Goal: Complete application form: Complete application form

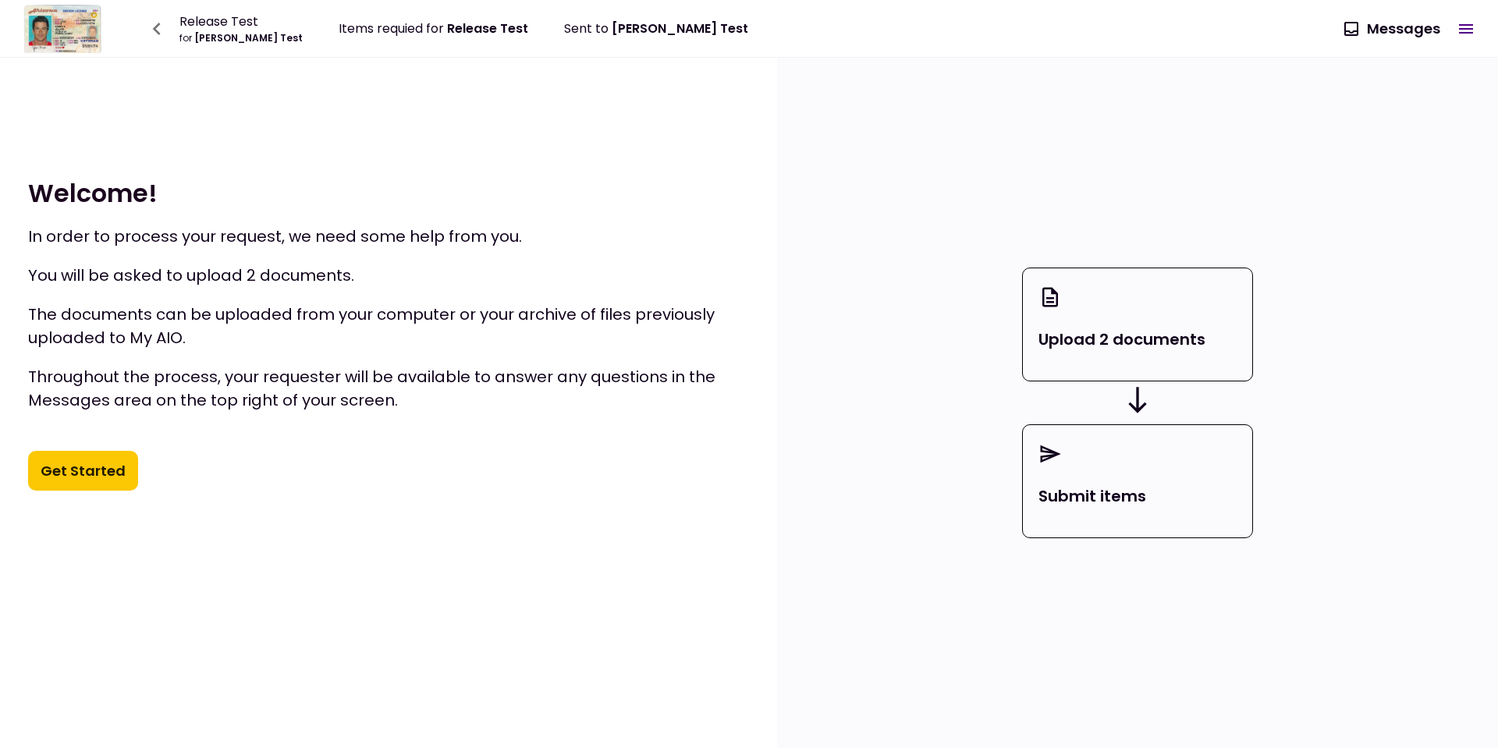
click at [100, 480] on button "Get Started" at bounding box center [83, 471] width 110 height 41
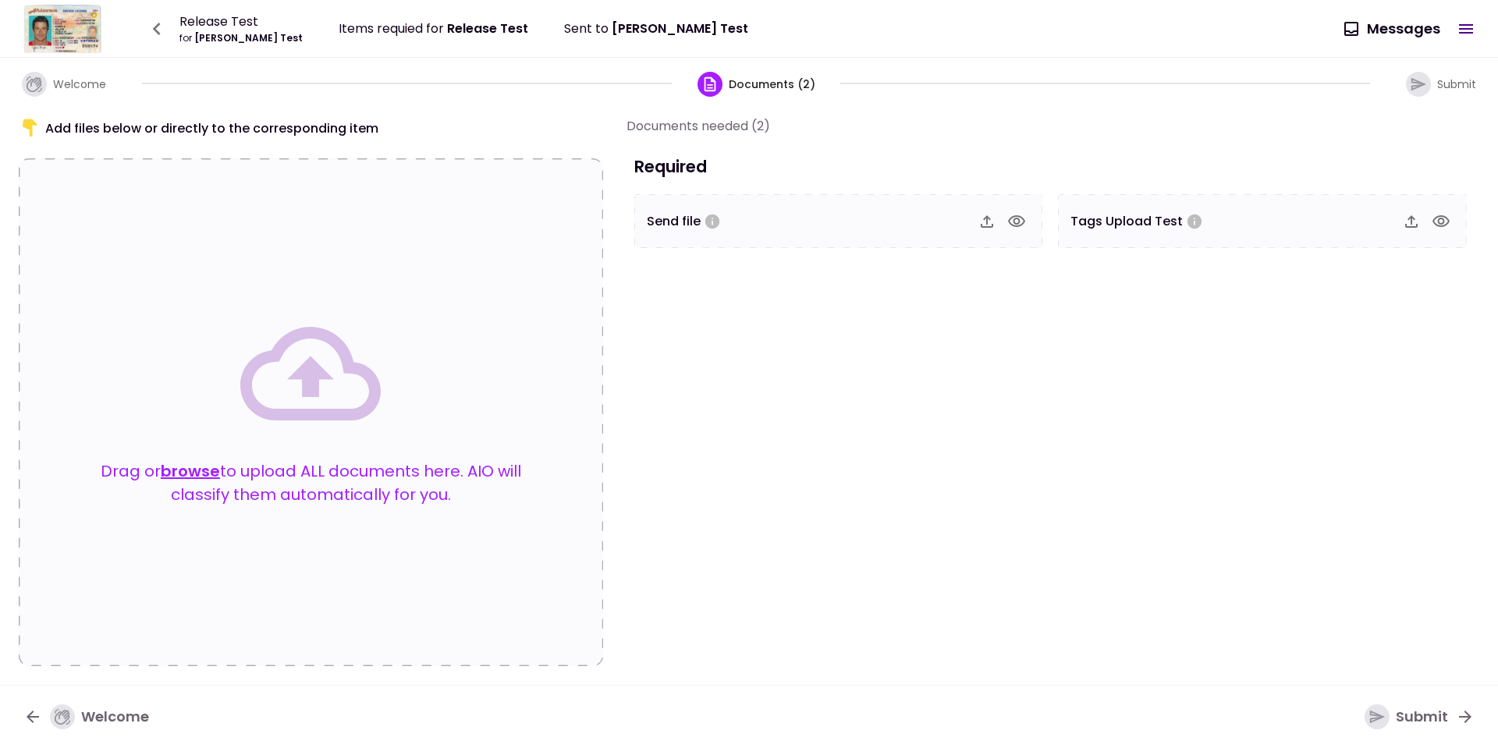
click at [945, 657] on section "Documents needed (2) Required Send file Tags Upload Test" at bounding box center [1053, 391] width 853 height 550
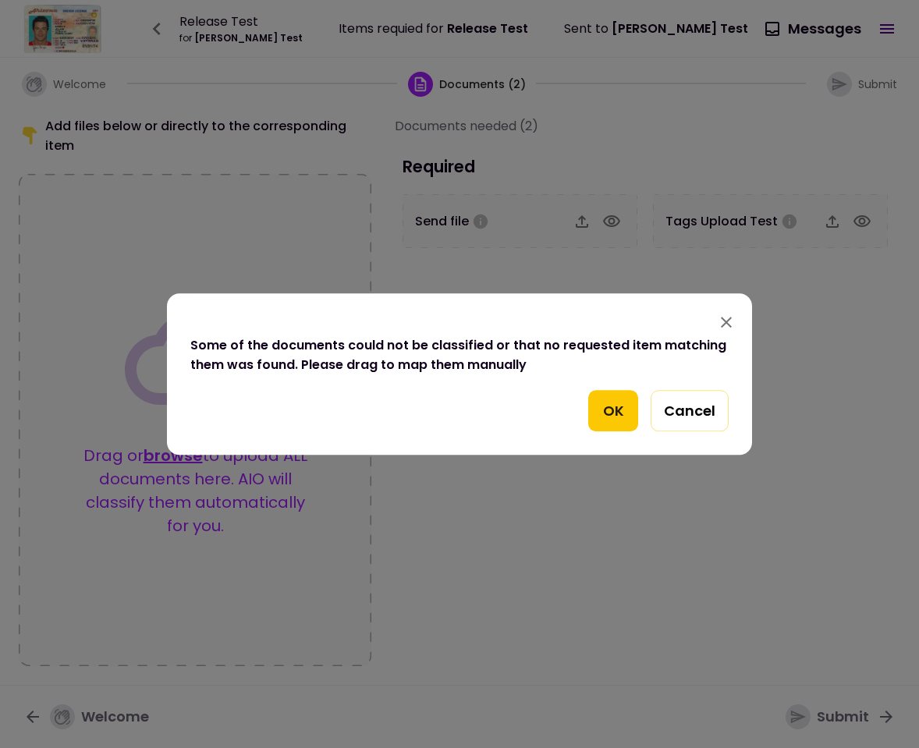
click at [641, 421] on div "OK Cancel" at bounding box center [459, 411] width 538 height 42
click at [610, 409] on button "OK" at bounding box center [613, 411] width 50 height 42
click at [589, 414] on button "OK" at bounding box center [613, 411] width 50 height 42
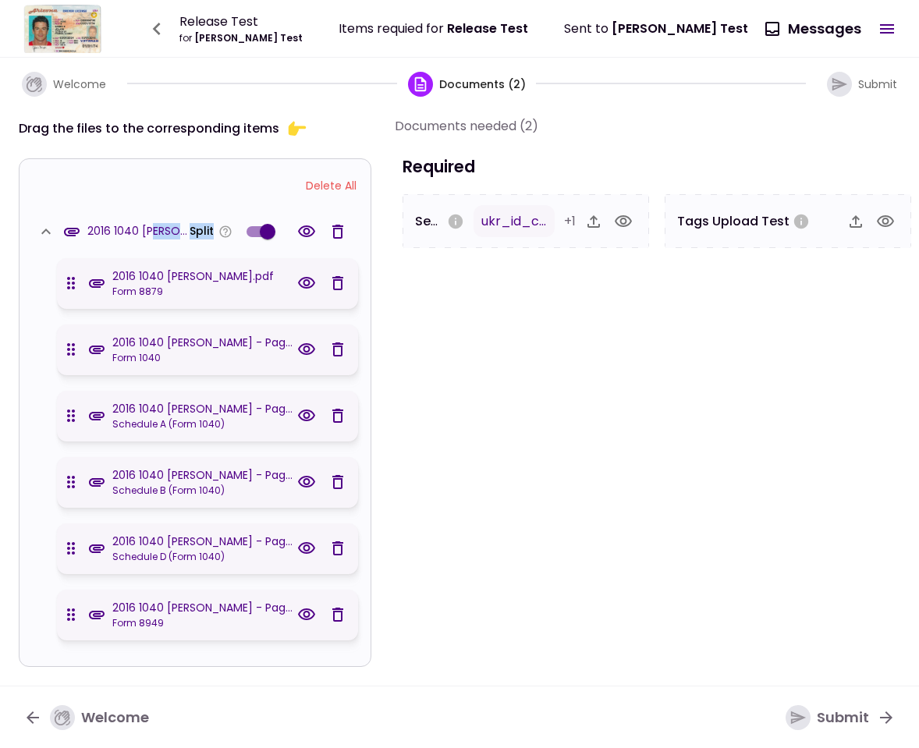
drag, startPoint x: 152, startPoint y: 230, endPoint x: 190, endPoint y: 240, distance: 38.6
click at [221, 238] on body "Release Test for [PERSON_NAME] Test Items requied for Release Test Sent to [PER…" at bounding box center [459, 374] width 919 height 748
click at [129, 236] on span "2016 1040 [PERSON_NAME].pdf" at bounding box center [138, 231] width 102 height 16
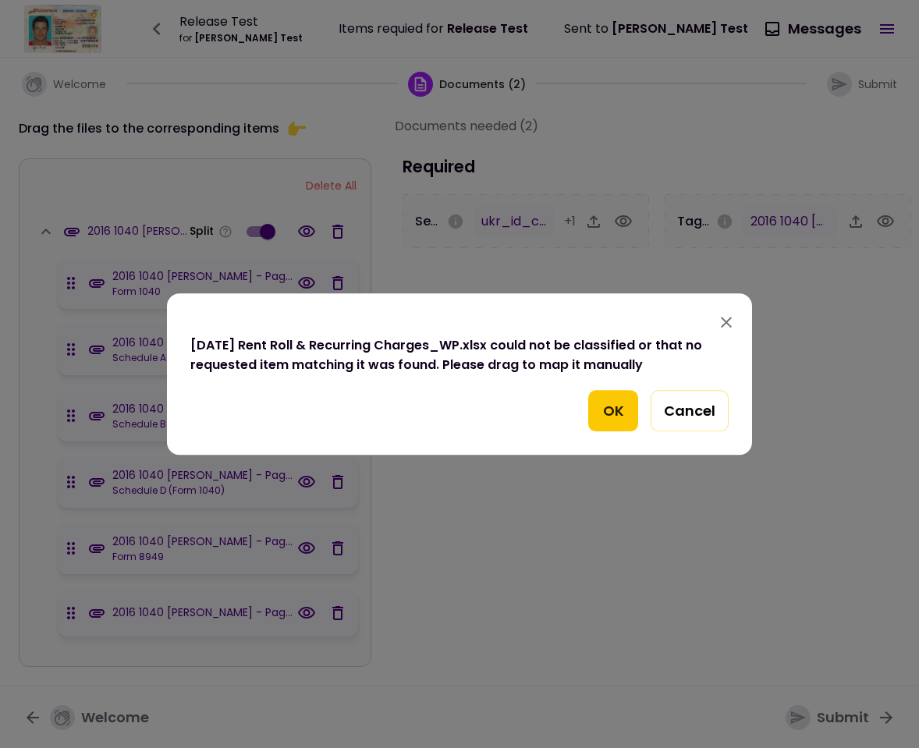
click at [595, 403] on button "OK" at bounding box center [613, 411] width 50 height 42
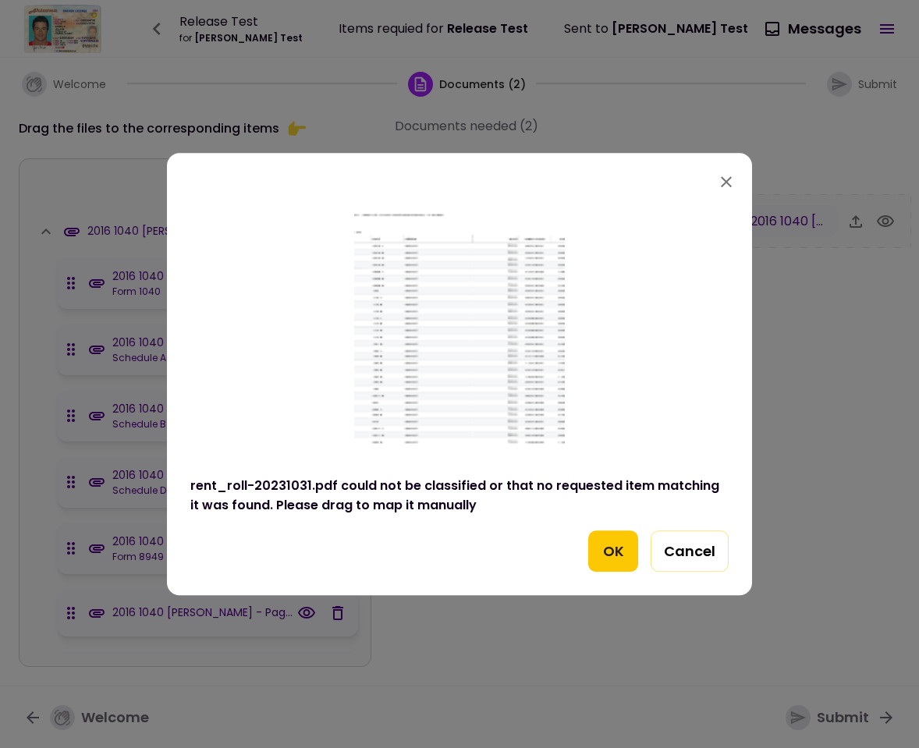
click at [614, 552] on button "OK" at bounding box center [613, 552] width 50 height 42
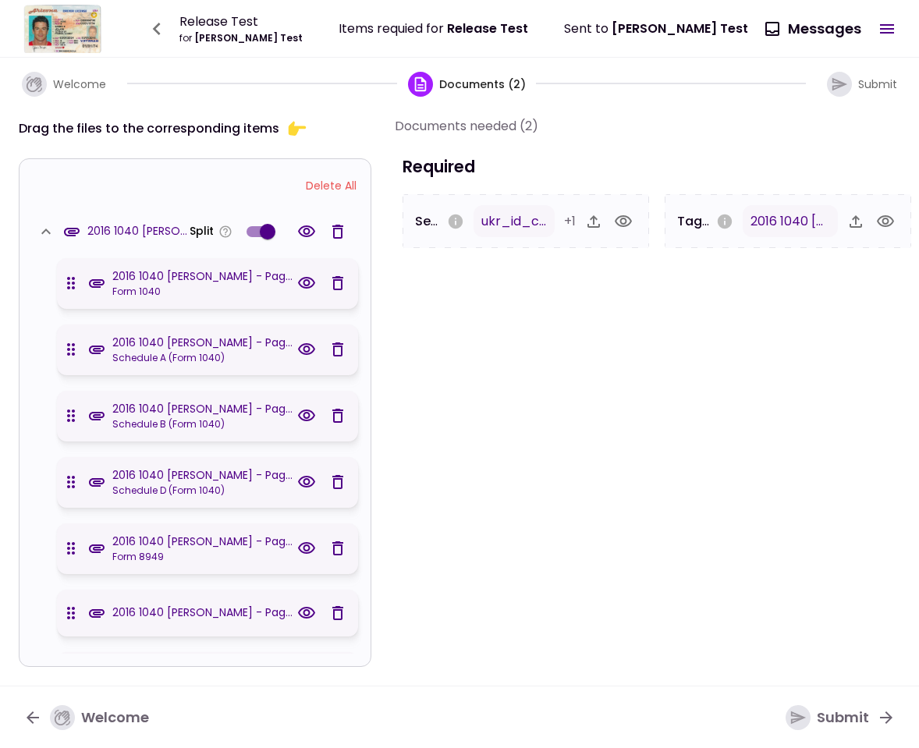
click at [42, 231] on icon "button" at bounding box center [45, 231] width 9 height 5
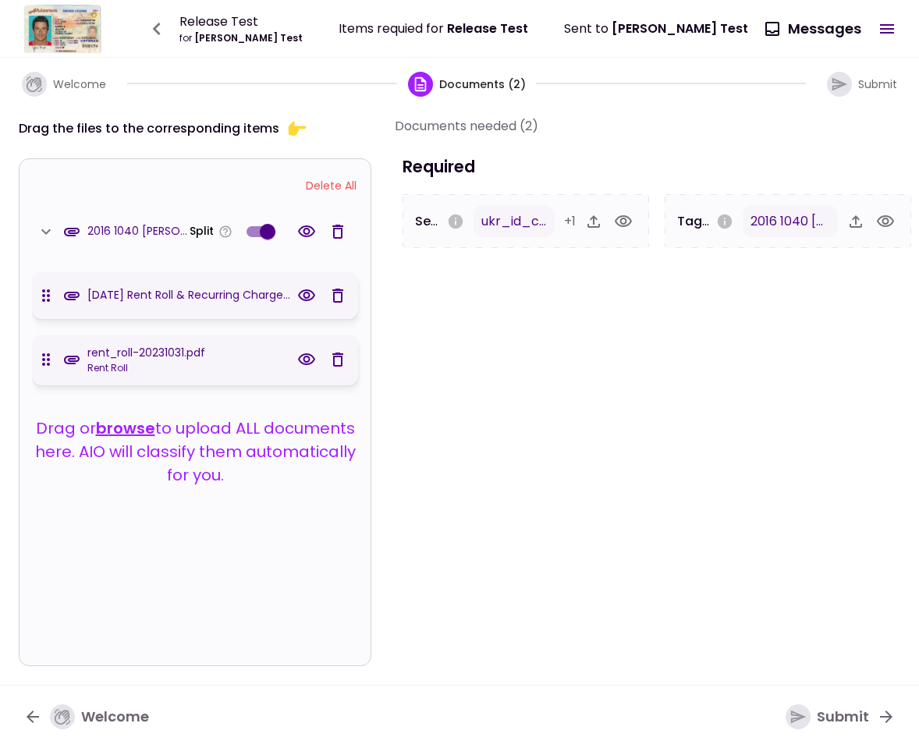
click at [858, 719] on div "Submit" at bounding box center [828, 717] width 84 height 25
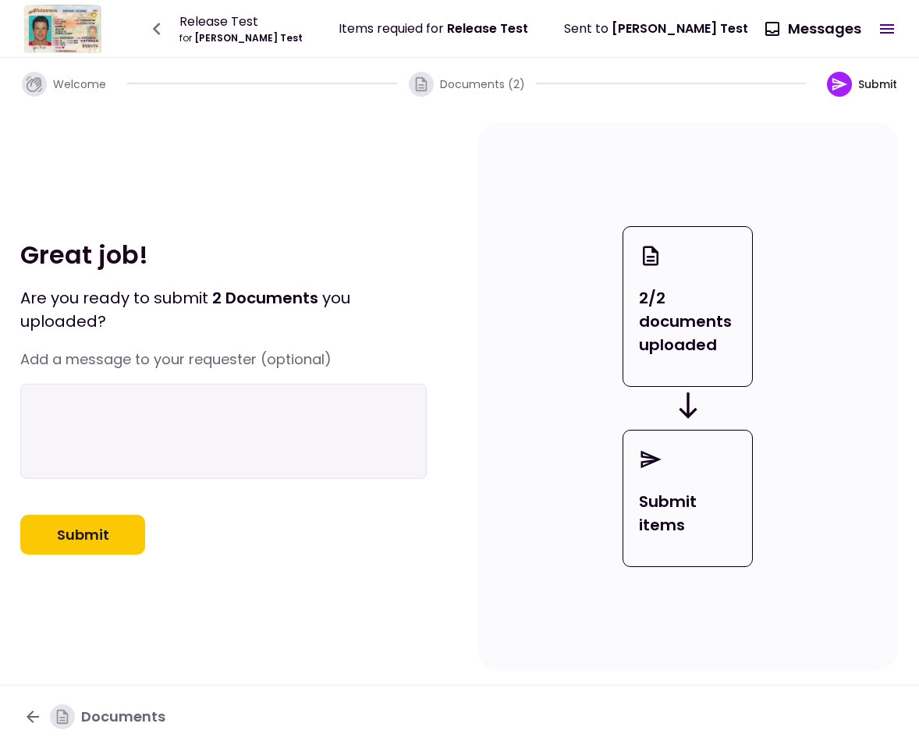
click at [24, 722] on icon "button" at bounding box center [32, 717] width 19 height 19
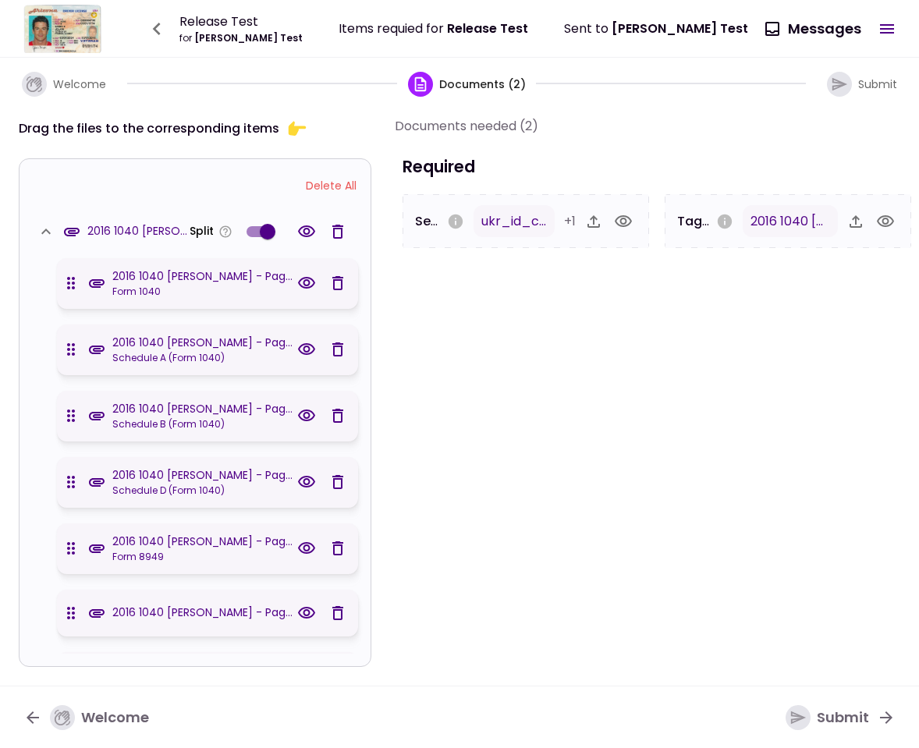
click at [43, 236] on icon "button" at bounding box center [46, 231] width 19 height 19
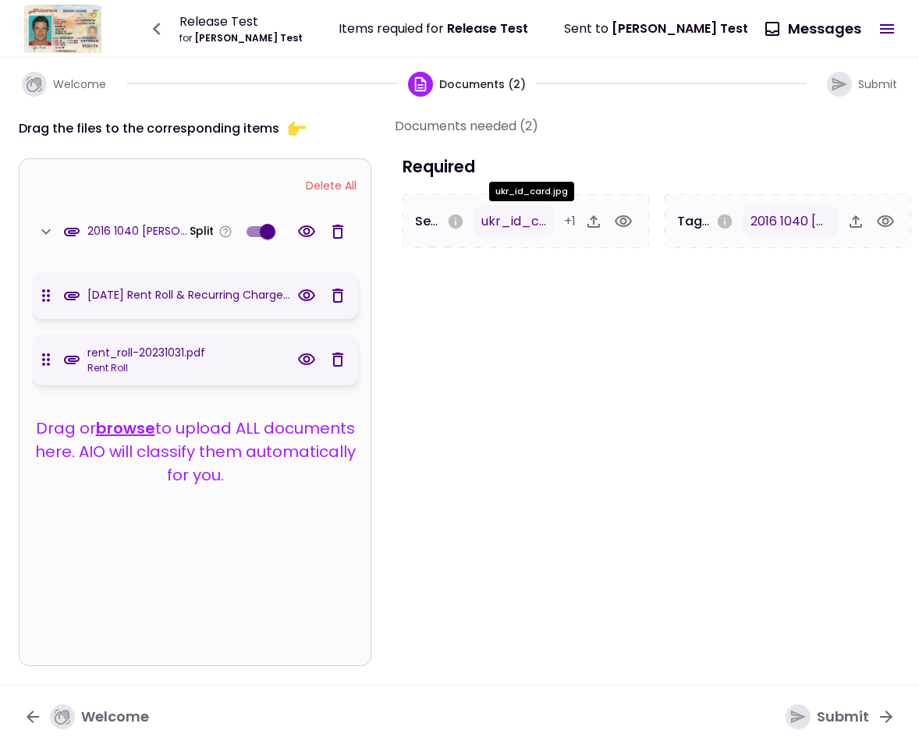
click at [535, 227] on span "ukr_id_card.jpg" at bounding box center [532, 221] width 100 height 18
click at [619, 224] on icon "button" at bounding box center [623, 221] width 17 height 12
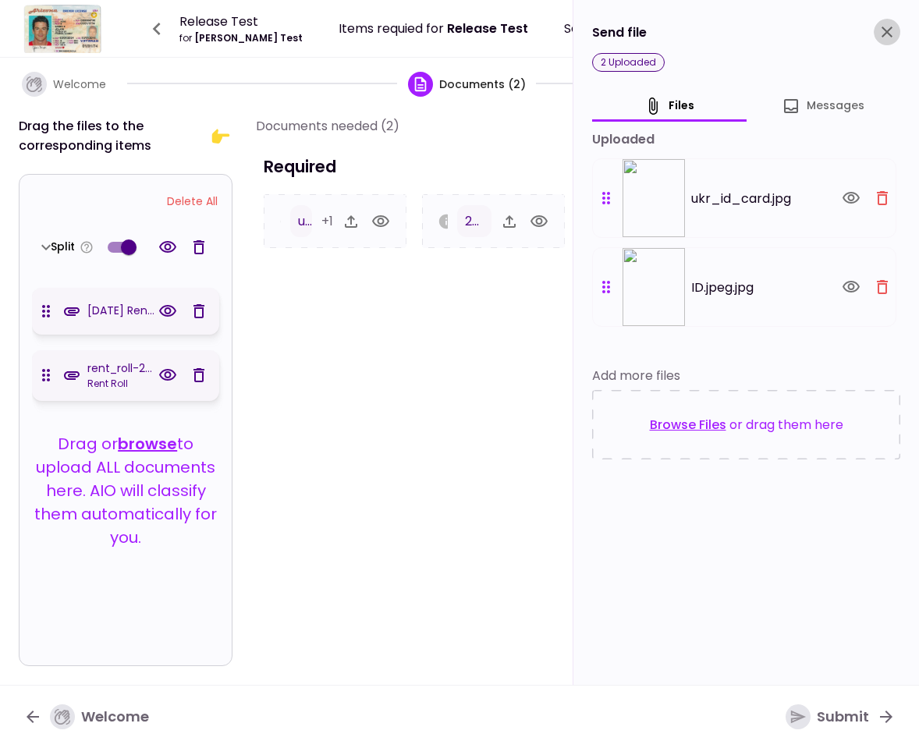
click at [882, 30] on icon "close" at bounding box center [887, 32] width 19 height 19
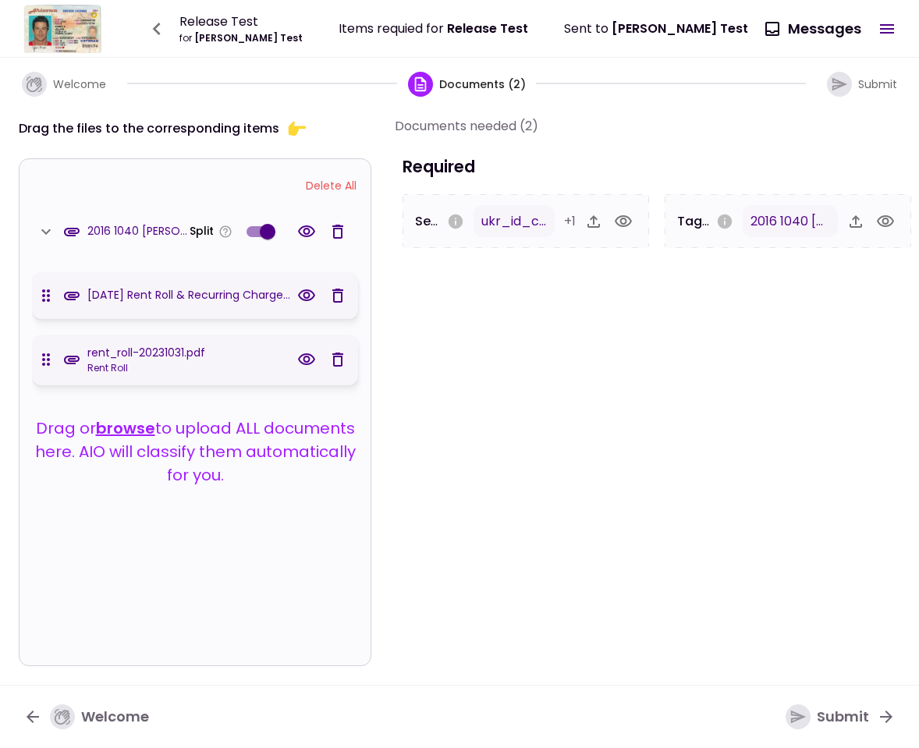
click at [895, 229] on button "button" at bounding box center [885, 221] width 27 height 27
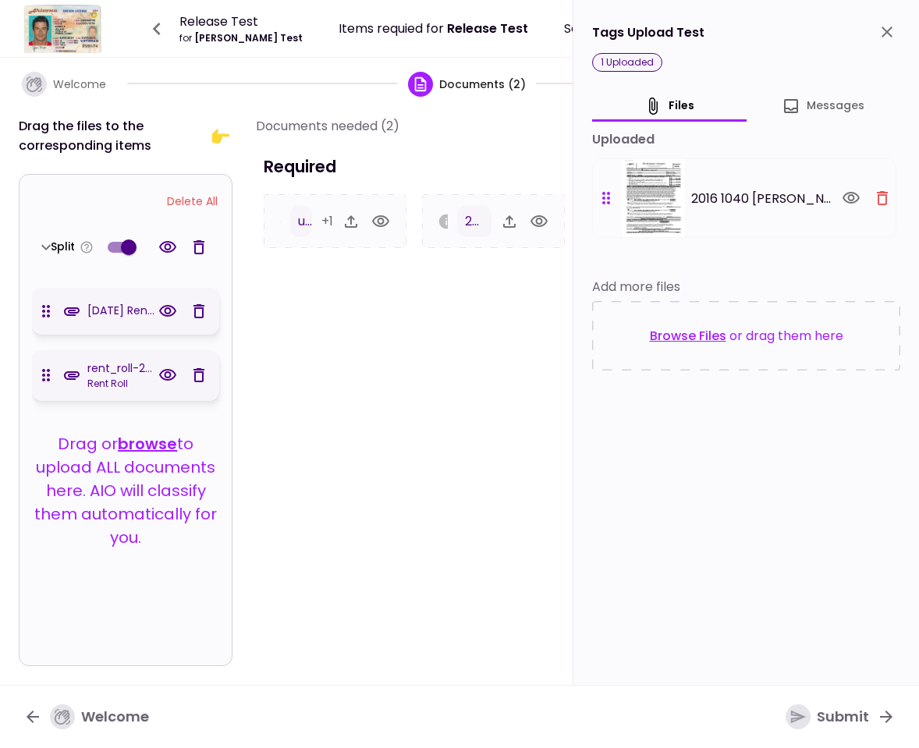
click at [882, 37] on icon "close" at bounding box center [887, 32] width 19 height 19
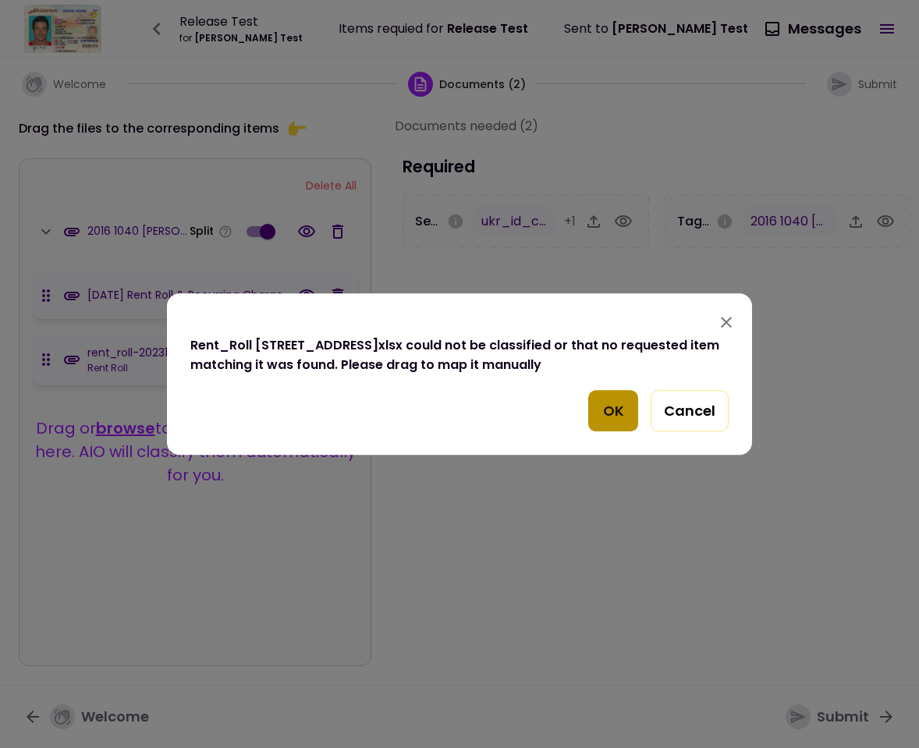
click at [611, 410] on button "OK" at bounding box center [613, 411] width 50 height 42
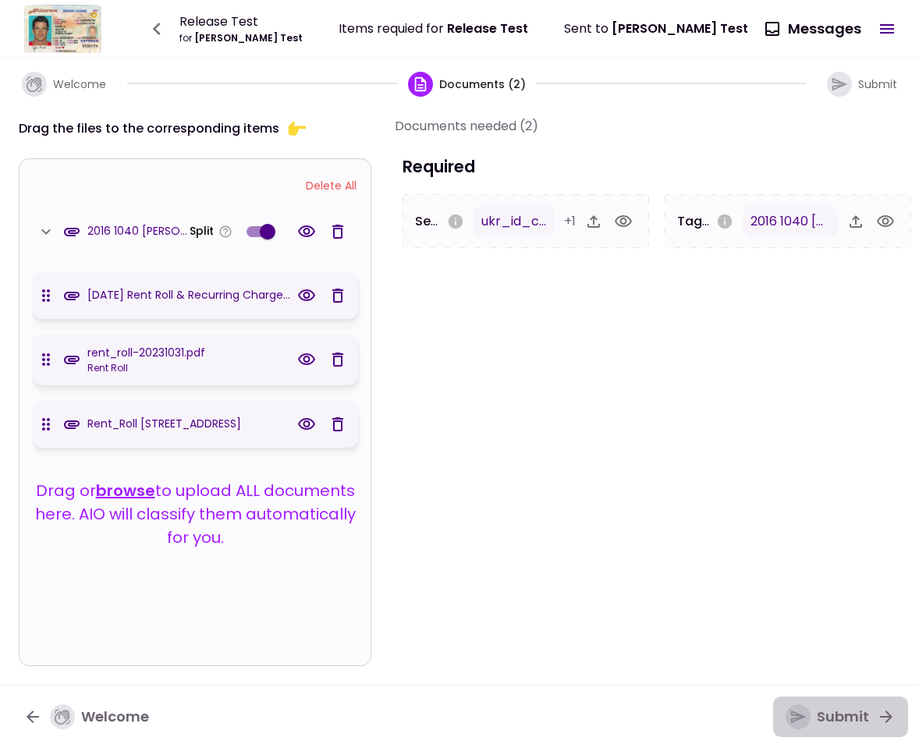
click at [845, 715] on div "Submit" at bounding box center [828, 717] width 84 height 25
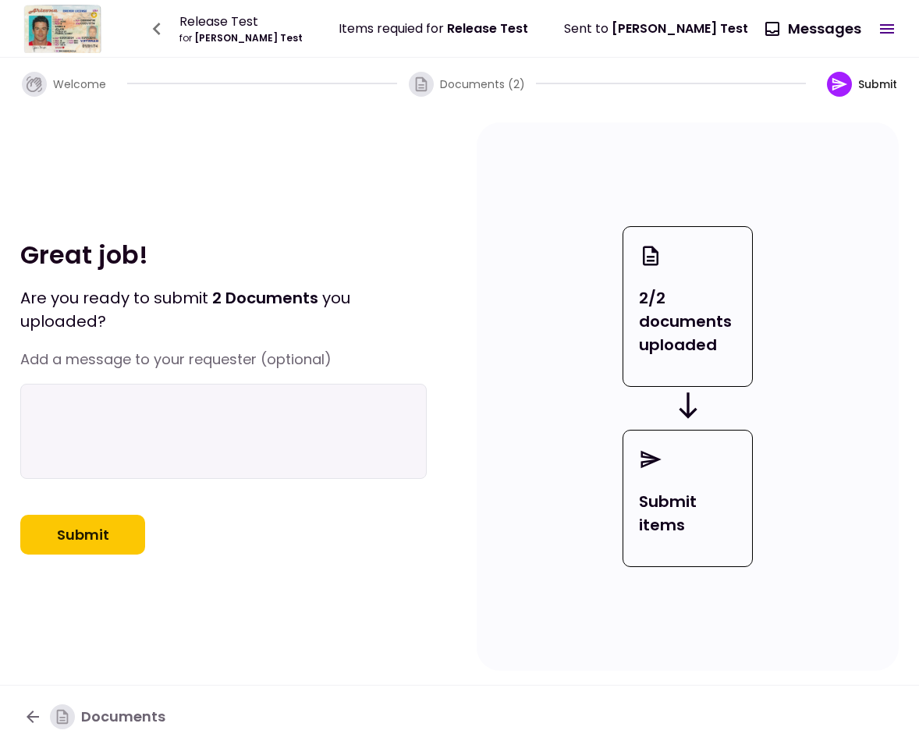
click at [66, 716] on icon "button" at bounding box center [62, 717] width 17 height 17
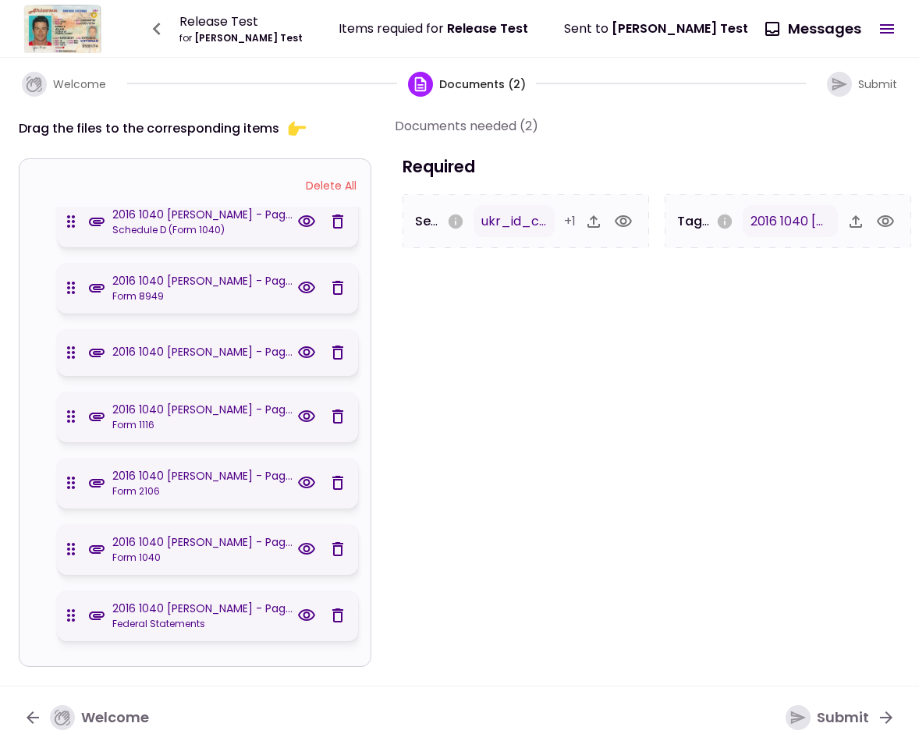
scroll to position [563, 0]
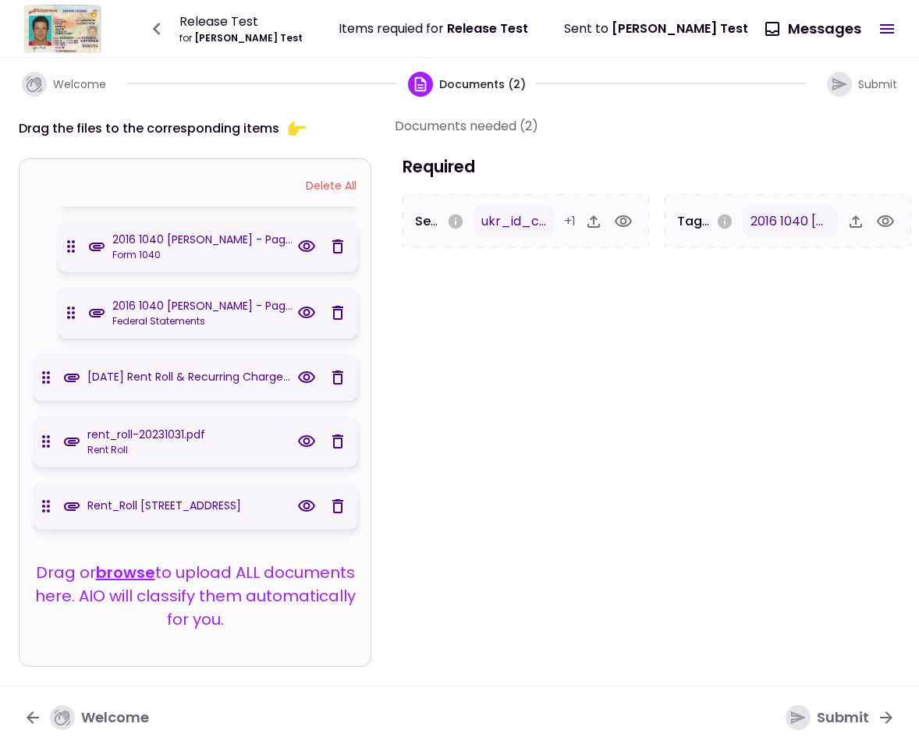
click at [836, 714] on div "Submit" at bounding box center [828, 717] width 84 height 25
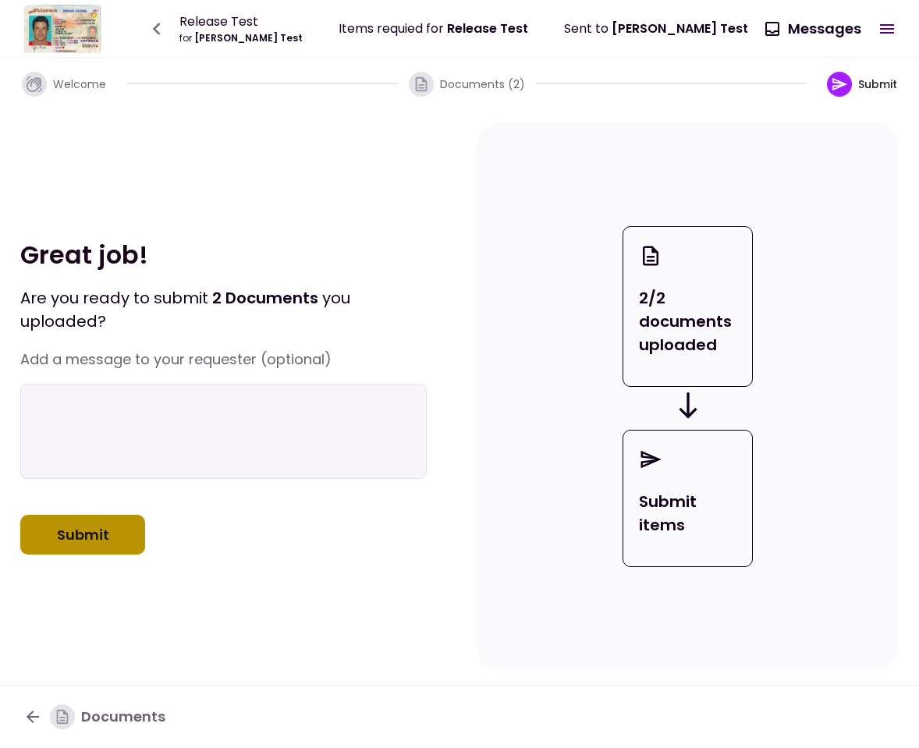
click at [101, 548] on button "Submit" at bounding box center [82, 535] width 125 height 41
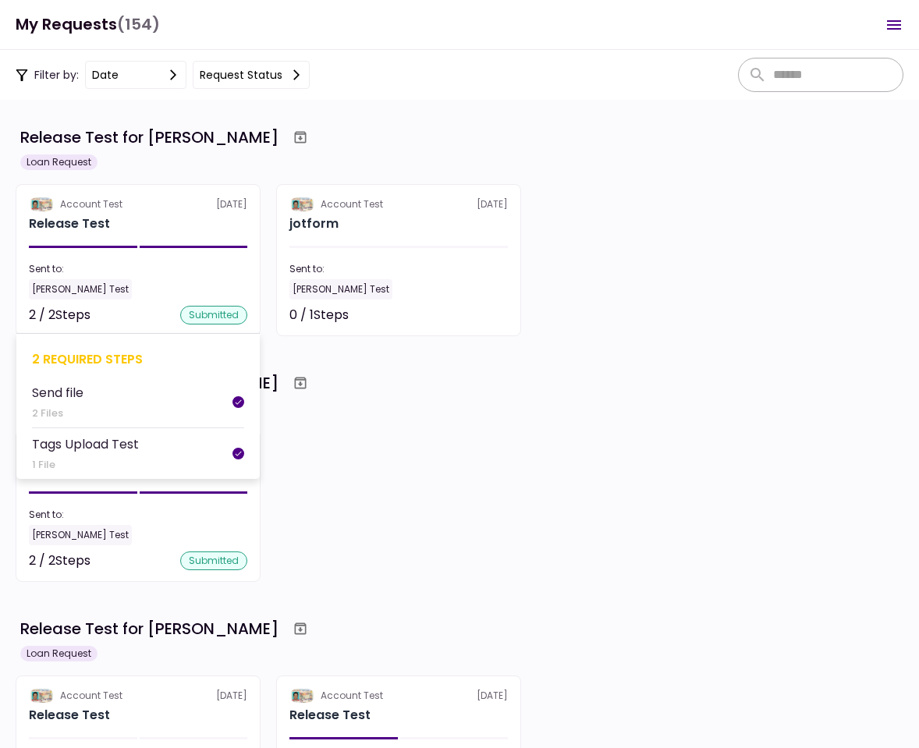
click at [218, 228] on div "Release Test" at bounding box center [138, 224] width 219 height 19
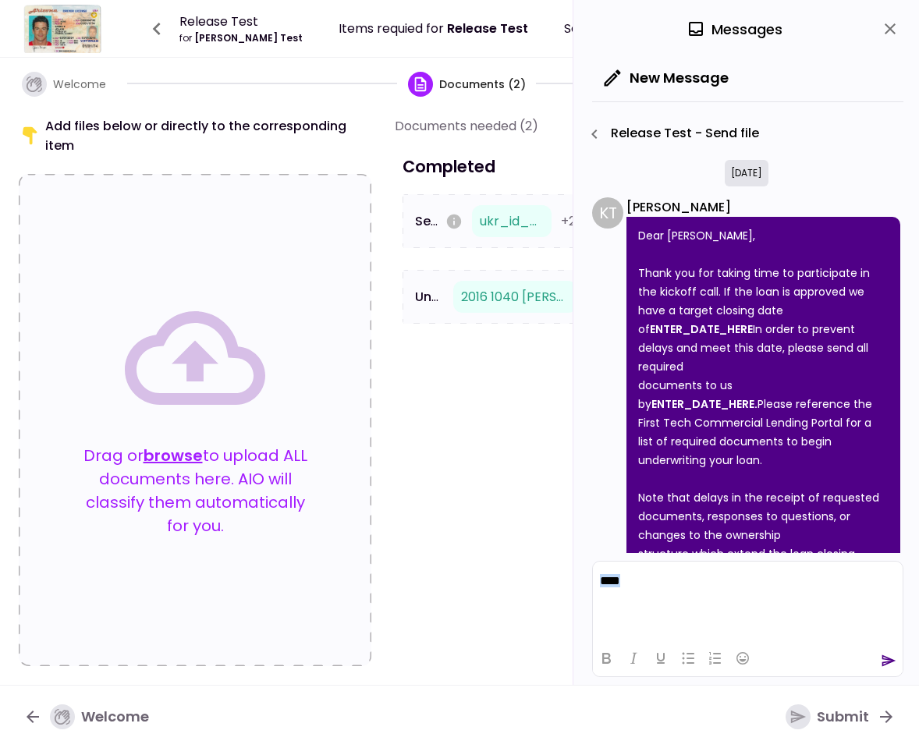
drag, startPoint x: 645, startPoint y: 580, endPoint x: 1199, endPoint y: 1220, distance: 846.5
click at [593, 573] on html "****" at bounding box center [748, 581] width 310 height 39
click at [606, 658] on icon "Bold" at bounding box center [606, 658] width 9 height 11
click at [839, 718] on div "Submit" at bounding box center [828, 717] width 84 height 25
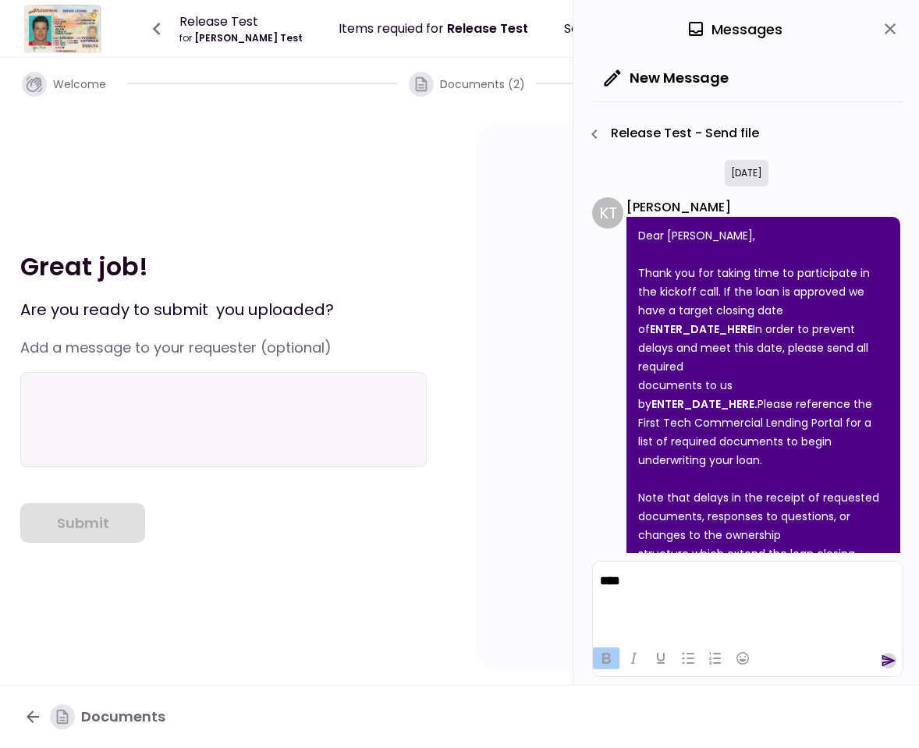
click at [892, 658] on icon "send" at bounding box center [889, 661] width 16 height 16
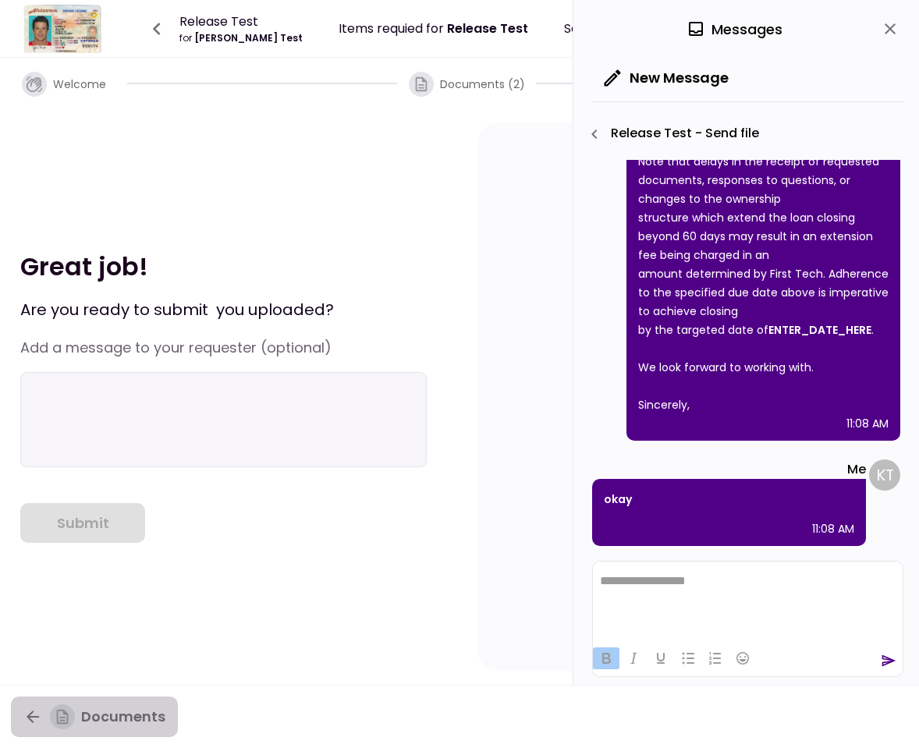
click at [27, 714] on icon "button" at bounding box center [32, 717] width 19 height 19
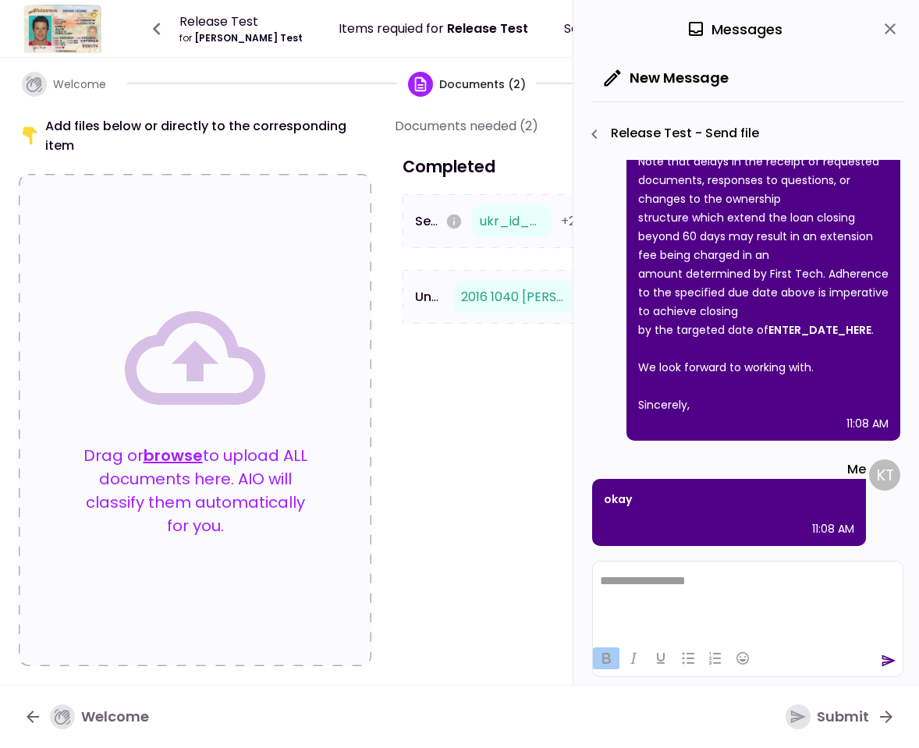
click at [685, 594] on html "**********" at bounding box center [748, 581] width 310 height 39
drag, startPoint x: 651, startPoint y: 592, endPoint x: 567, endPoint y: 589, distance: 83.5
click at [593, 589] on html "***" at bounding box center [748, 581] width 310 height 39
drag, startPoint x: 633, startPoint y: 581, endPoint x: 574, endPoint y: 576, distance: 59.6
click at [593, 576] on html "***" at bounding box center [748, 581] width 310 height 39
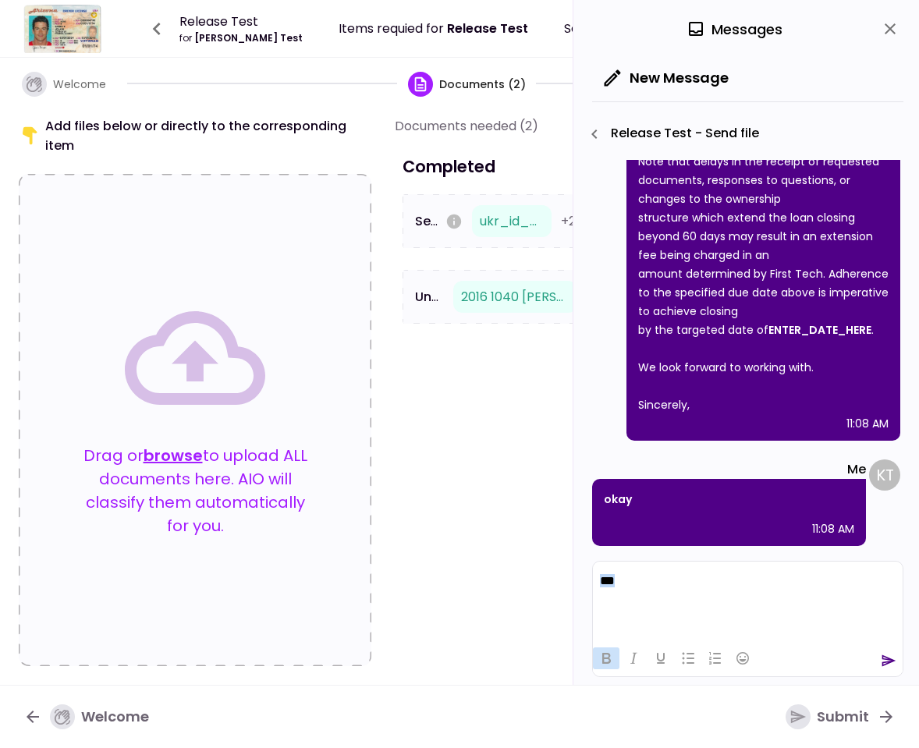
click at [611, 657] on icon "Bold" at bounding box center [606, 658] width 19 height 19
click at [881, 659] on icon "send" at bounding box center [889, 661] width 16 height 16
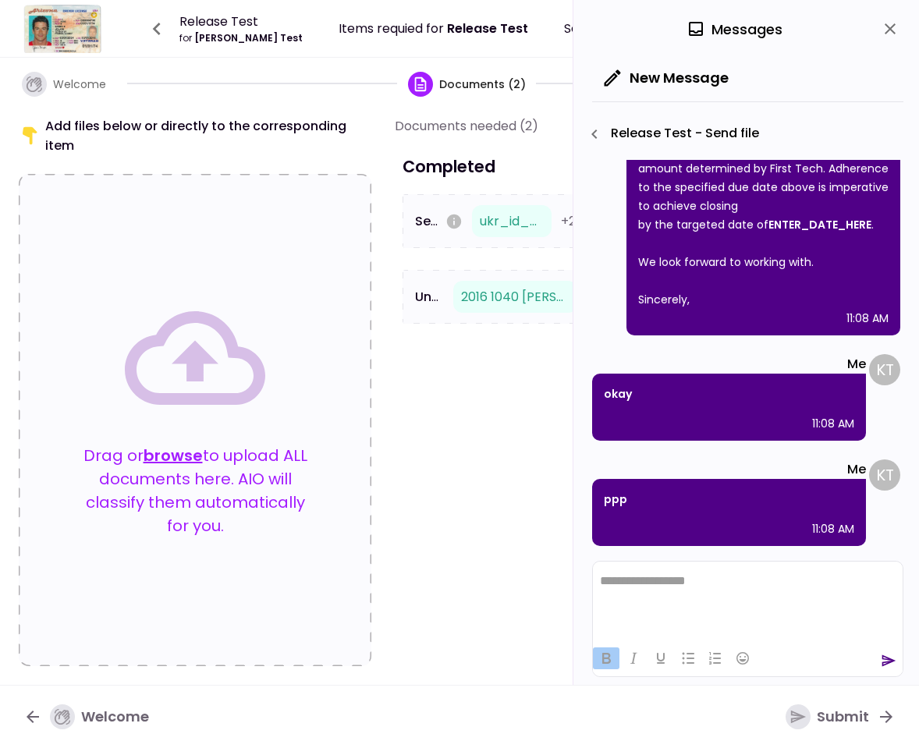
click at [604, 661] on icon "Bold" at bounding box center [606, 658] width 9 height 11
click at [608, 652] on icon "Bold" at bounding box center [606, 658] width 19 height 19
click at [605, 654] on icon "Bold" at bounding box center [606, 658] width 9 height 11
click at [609, 656] on icon "Bold" at bounding box center [606, 658] width 9 height 11
click at [883, 24] on icon "close" at bounding box center [890, 29] width 19 height 19
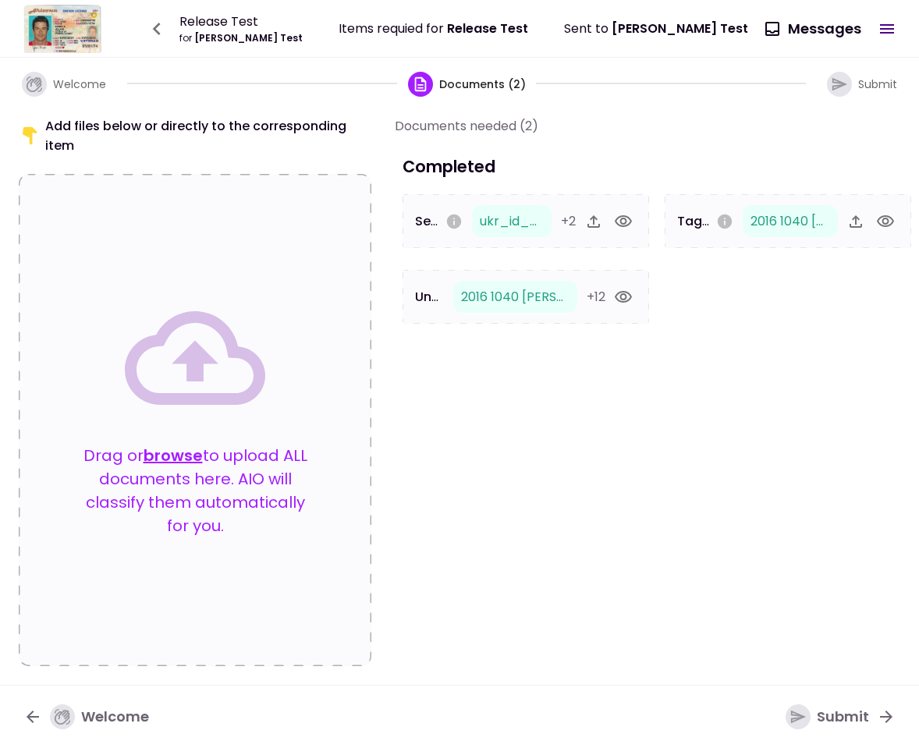
click at [151, 27] on icon "button" at bounding box center [156, 28] width 25 height 25
